Goal: Find specific page/section: Find specific page/section

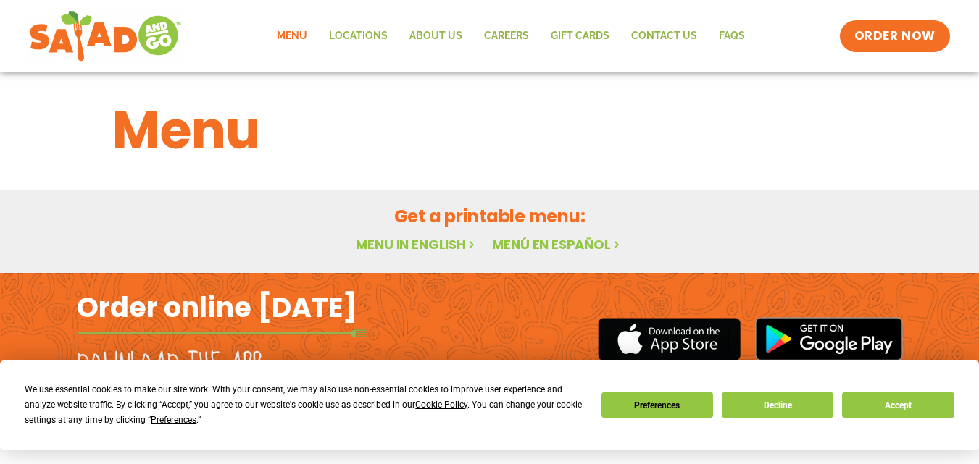
scroll to position [39, 0]
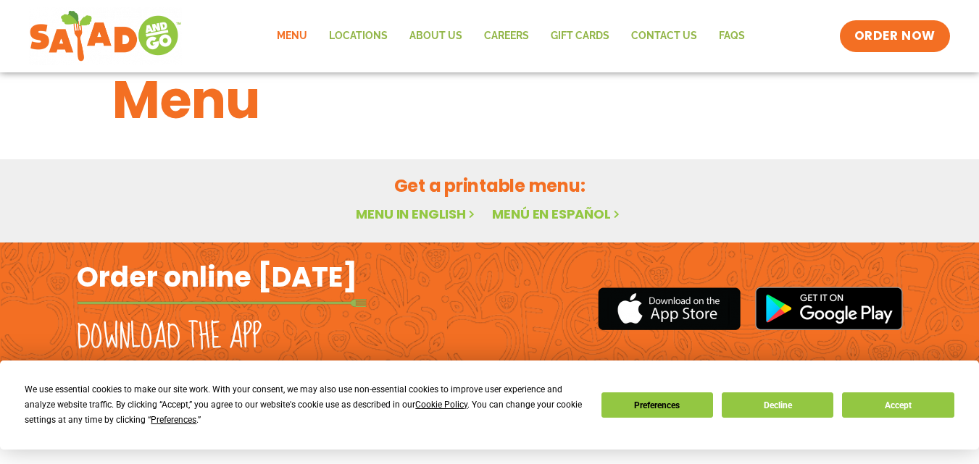
click at [902, 408] on button "Accept" at bounding box center [898, 405] width 112 height 25
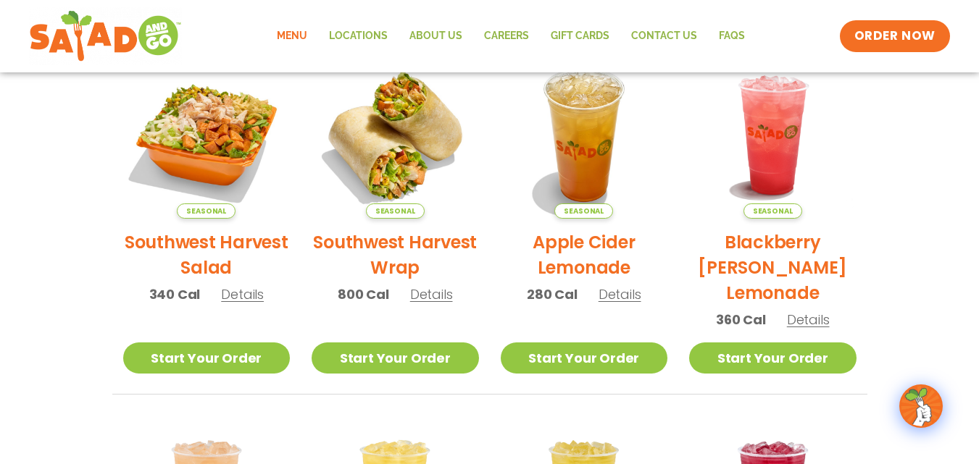
scroll to position [375, 0]
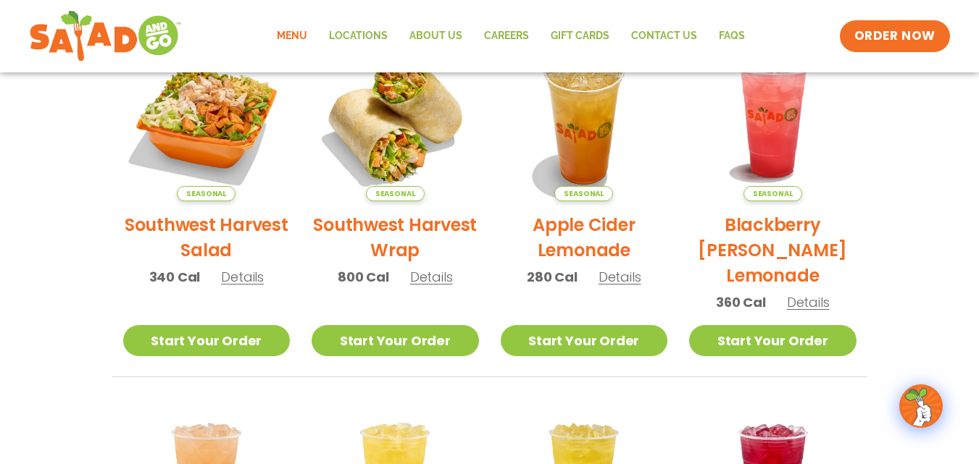
click at [247, 275] on span "Details" at bounding box center [242, 277] width 43 height 18
click at [354, 21] on link "Locations" at bounding box center [358, 36] width 80 height 33
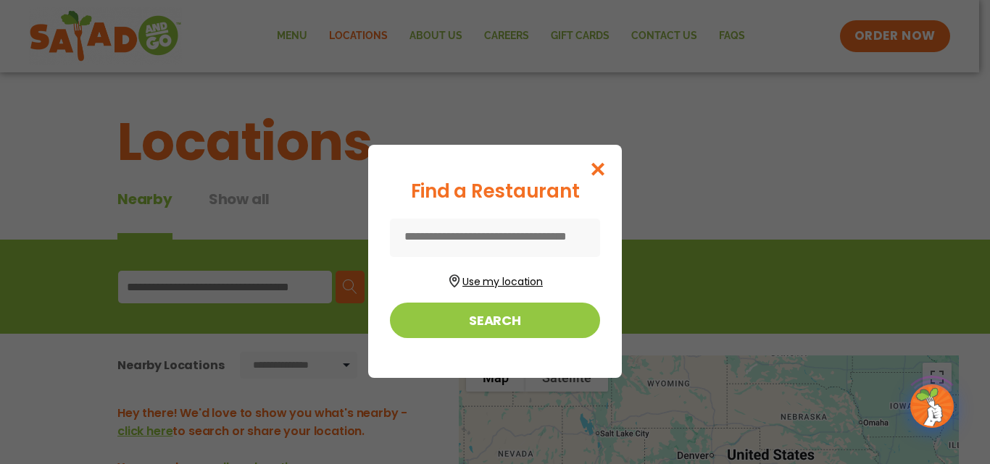
click at [502, 287] on button "Use my location" at bounding box center [495, 280] width 210 height 20
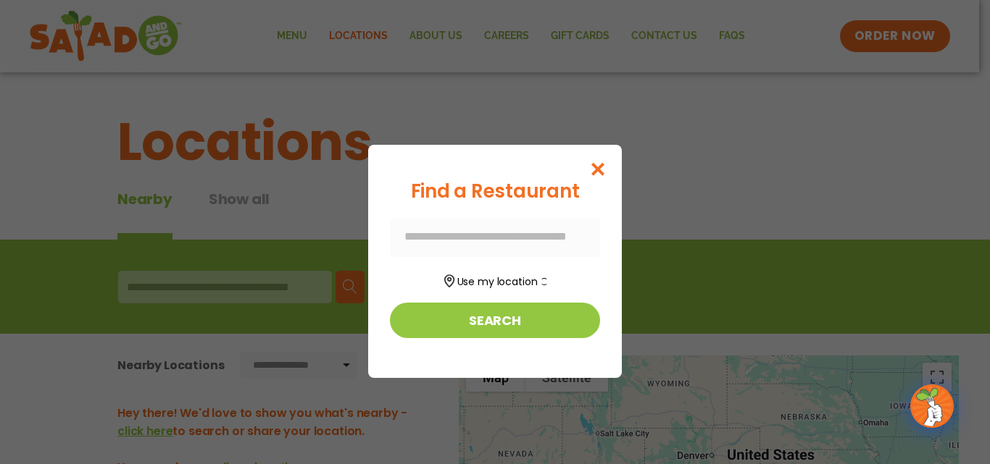
click at [517, 241] on div at bounding box center [495, 238] width 210 height 38
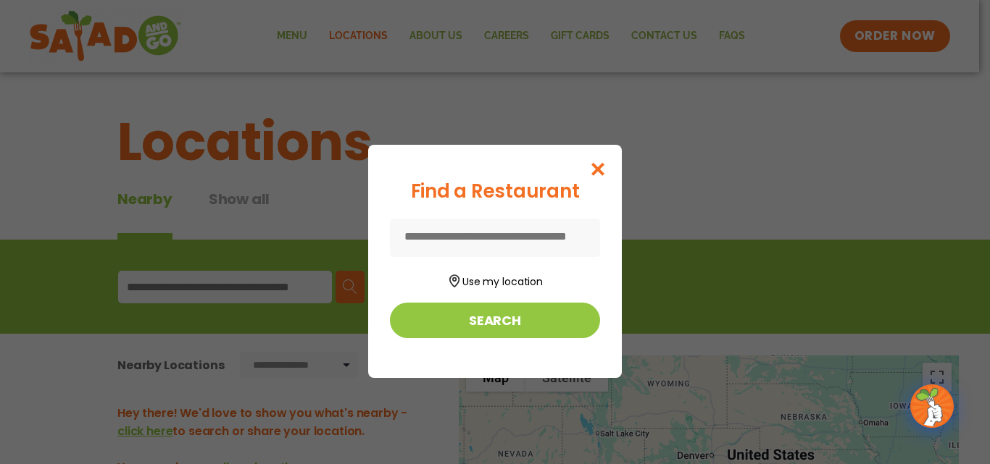
click at [510, 228] on input at bounding box center [495, 238] width 210 height 38
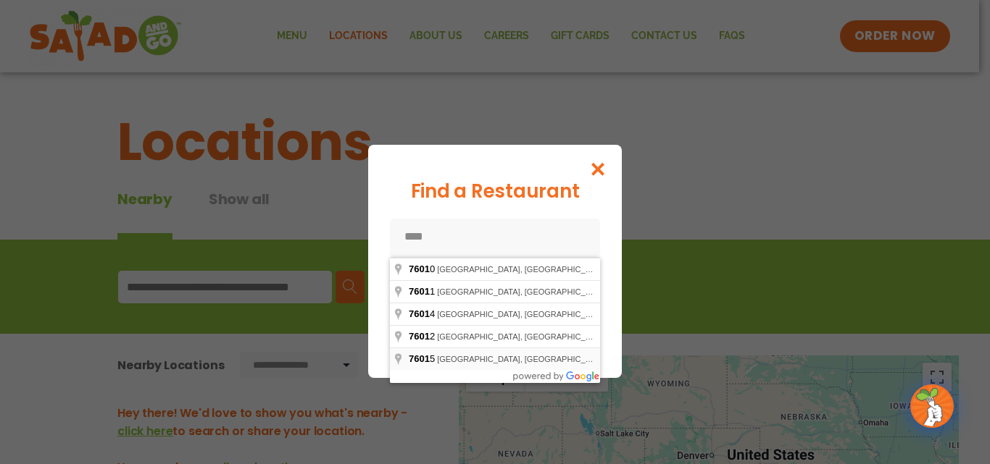
type input "**********"
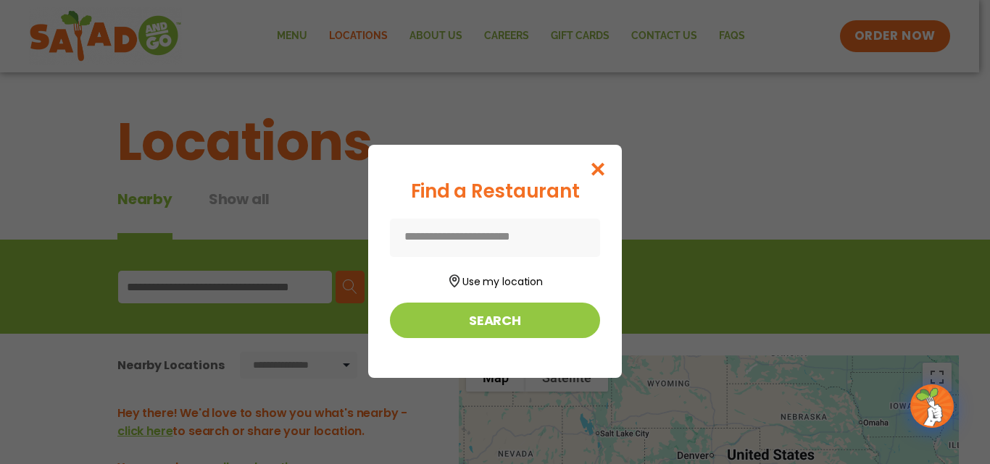
type input "**********"
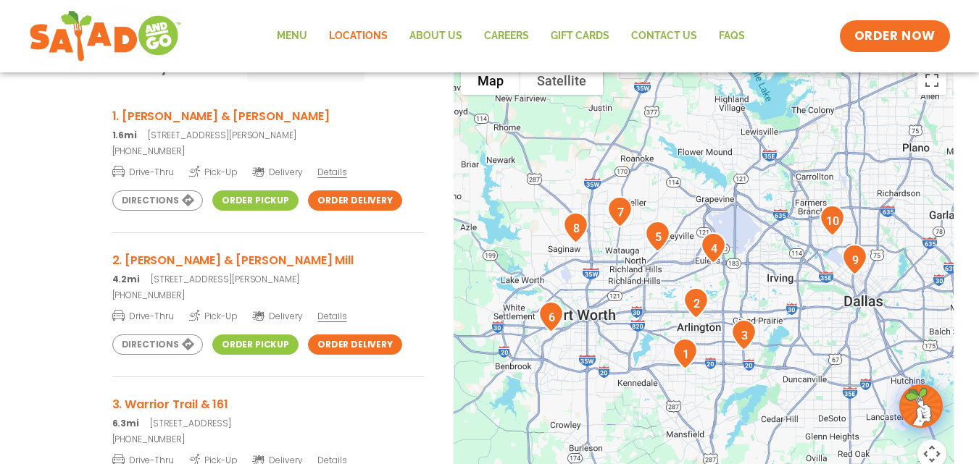
scroll to position [299, 0]
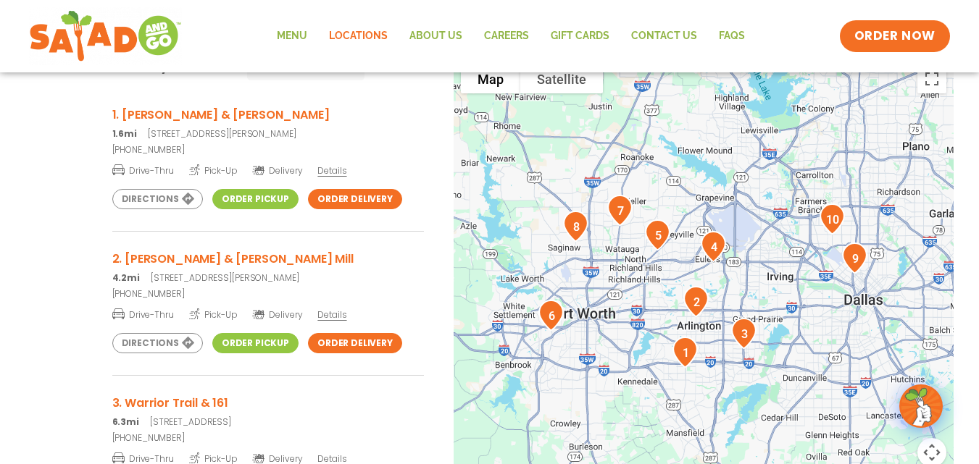
click at [250, 196] on link "Order Pickup" at bounding box center [255, 199] width 86 height 20
